Goal: Information Seeking & Learning: Learn about a topic

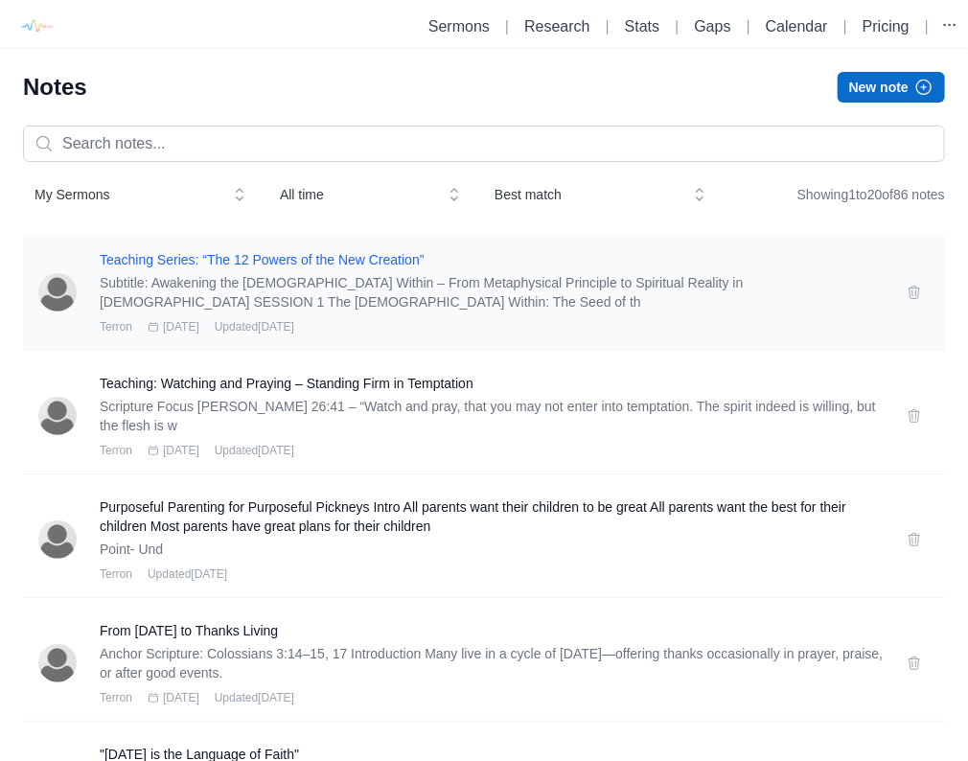
click at [266, 265] on h3 "Teaching Series: “The 12 Powers of the New Creation”" at bounding box center [492, 259] width 784 height 19
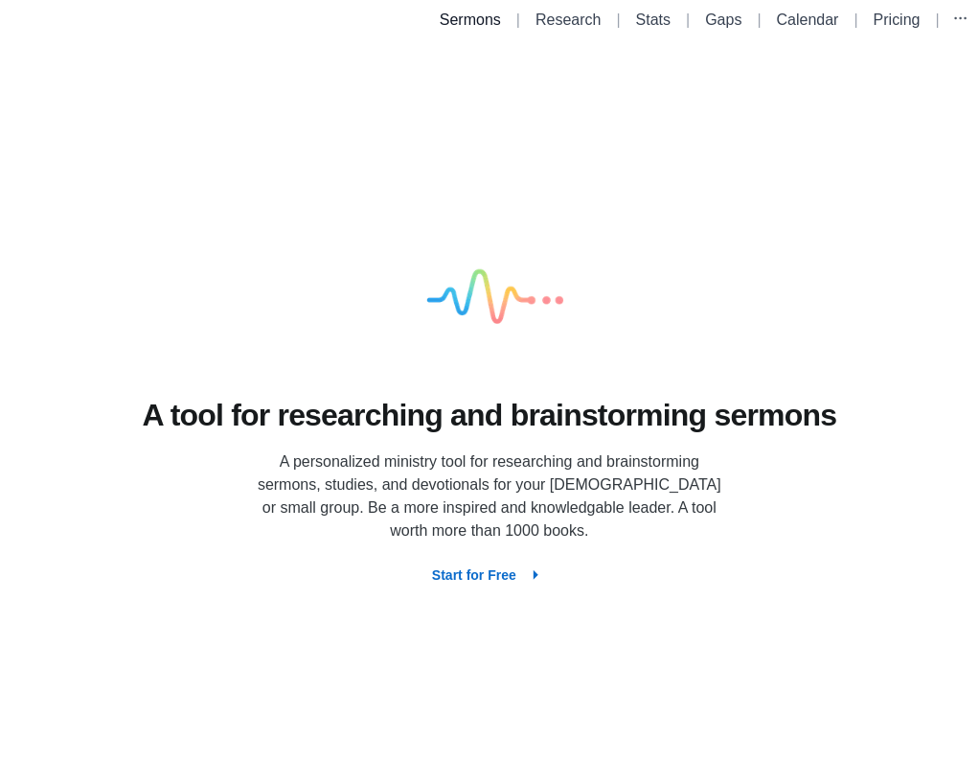
click at [447, 25] on link "Sermons" at bounding box center [470, 20] width 61 height 16
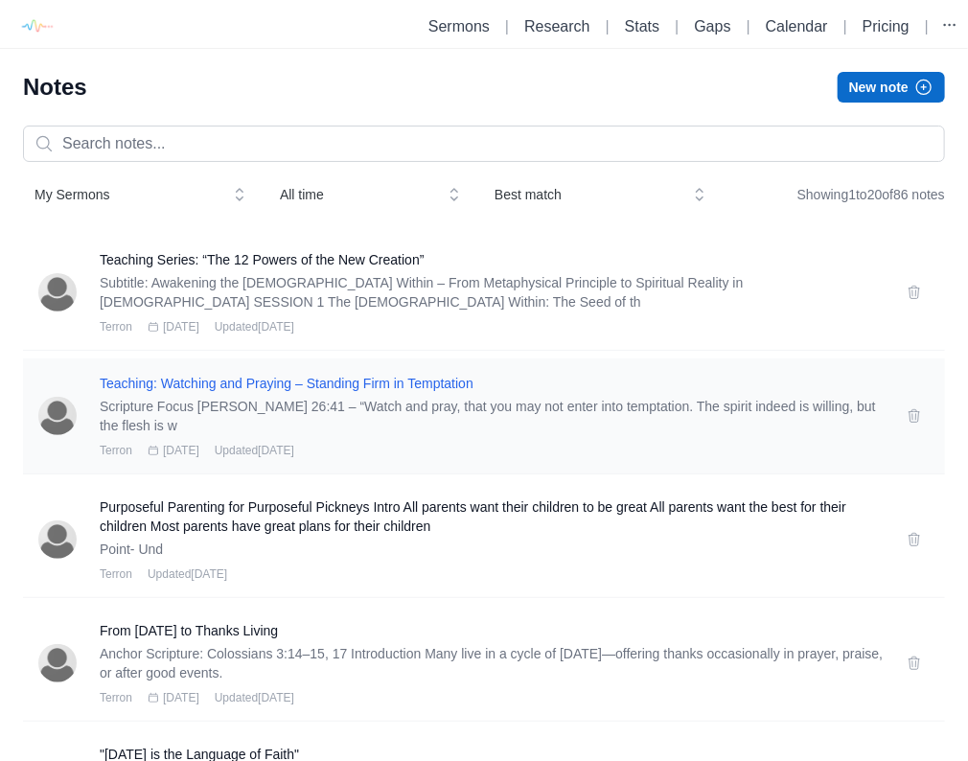
click at [312, 383] on h3 "Teaching: Watching and Praying – Standing Firm in Temptation" at bounding box center [492, 383] width 784 height 19
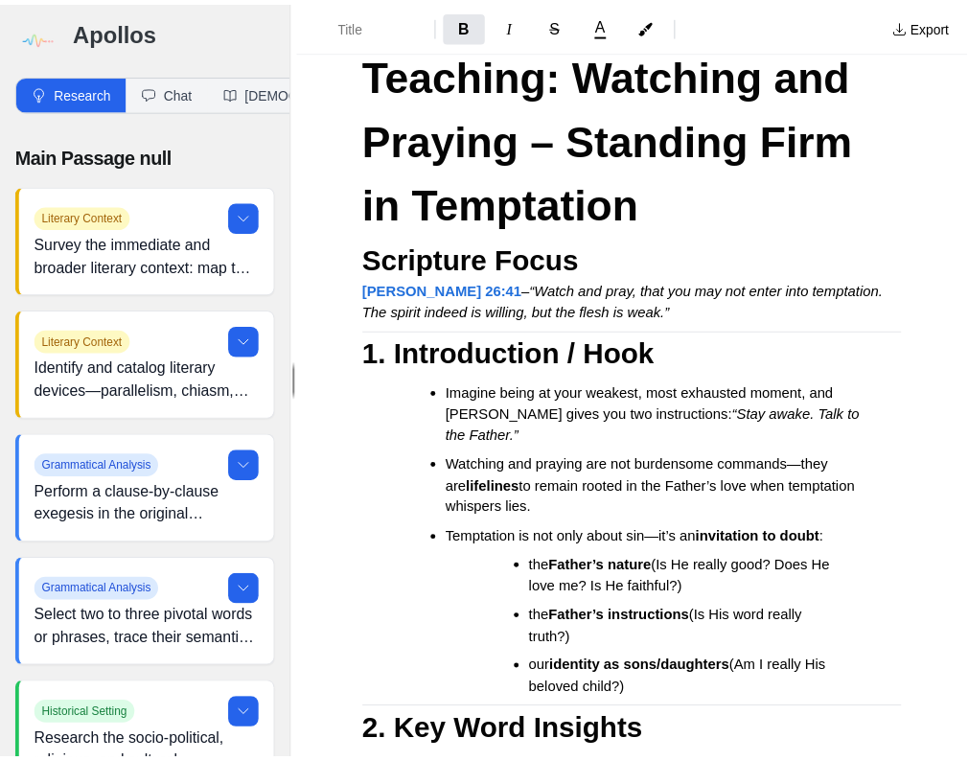
scroll to position [230, 0]
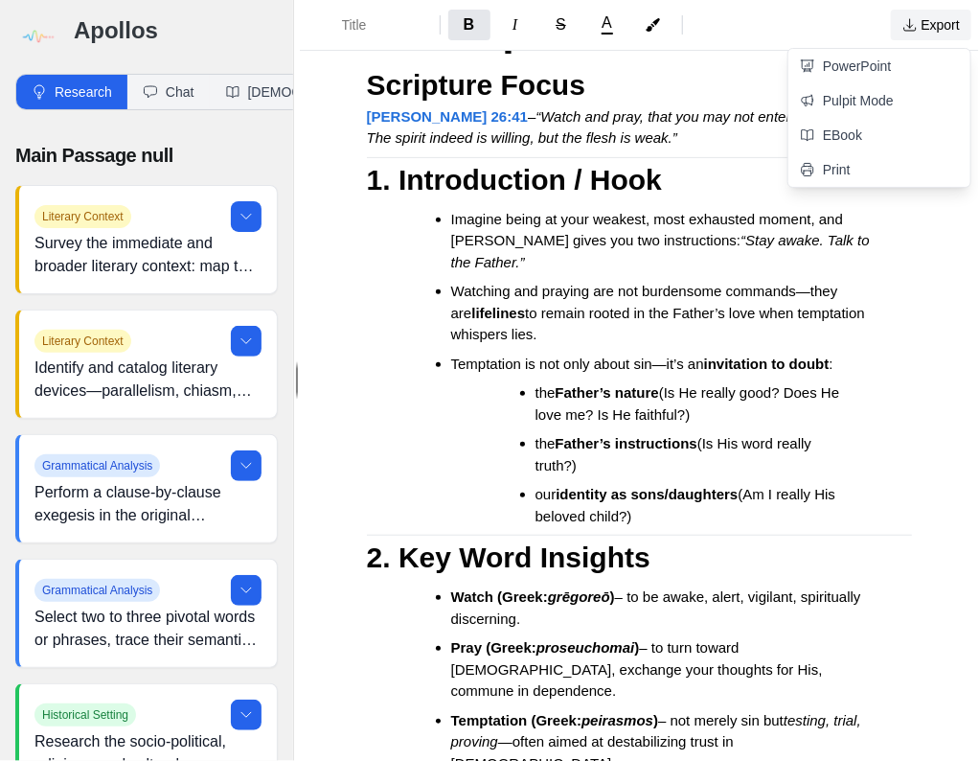
click at [921, 30] on button "Export" at bounding box center [931, 25] width 81 height 31
click at [871, 101] on link "Pulpit Mode" at bounding box center [880, 100] width 182 height 35
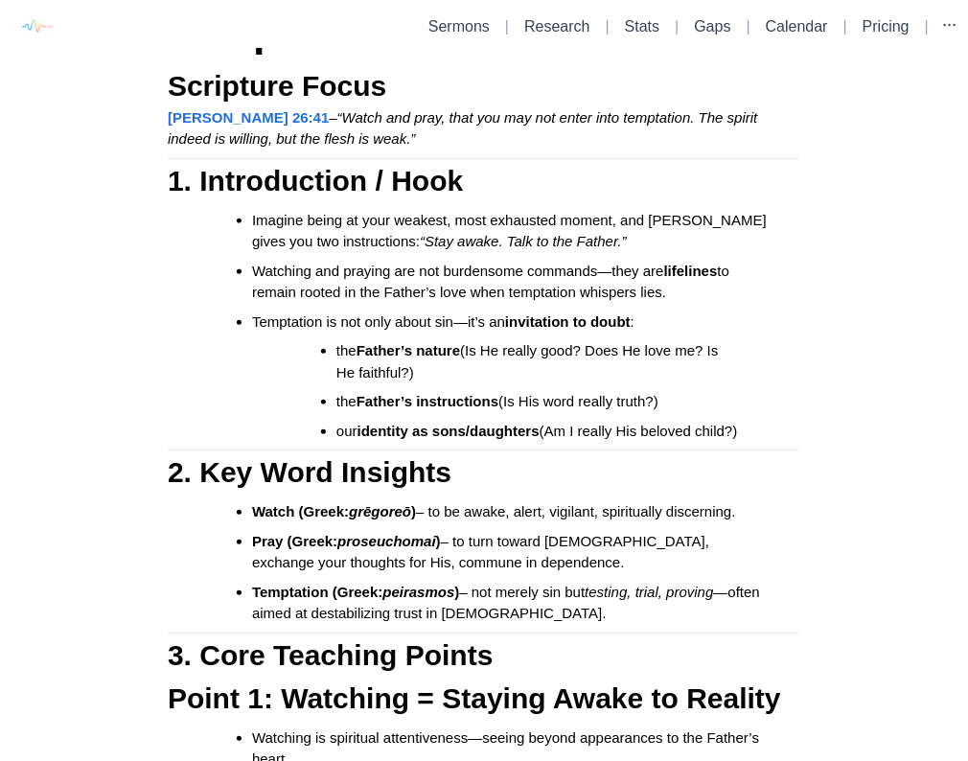
scroll to position [307, 0]
